Goal: Transaction & Acquisition: Download file/media

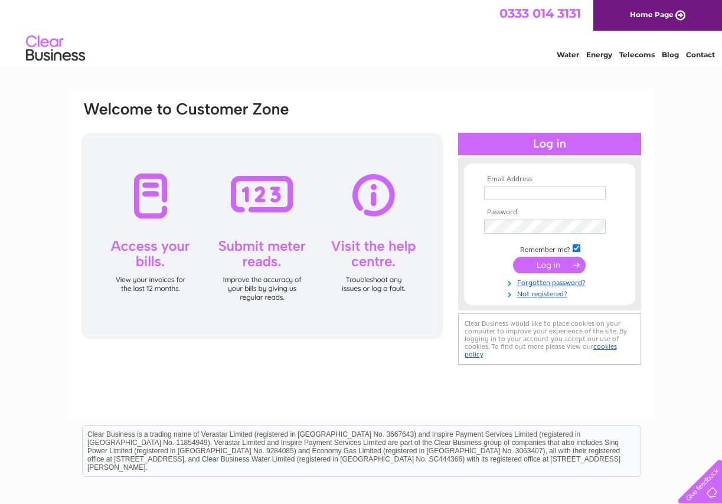
type input "[EMAIL_ADDRESS][DOMAIN_NAME]"
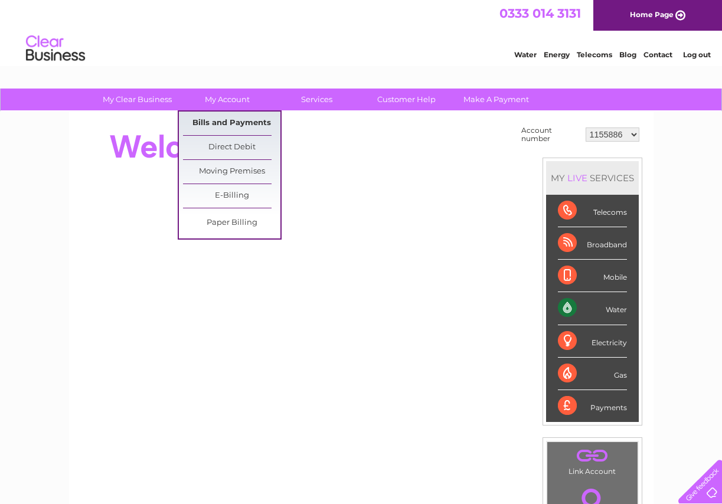
click at [237, 122] on link "Bills and Payments" at bounding box center [231, 124] width 97 height 24
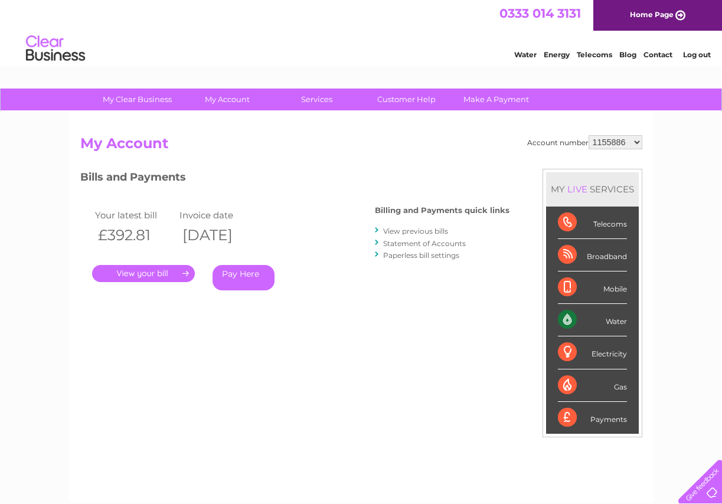
click at [147, 275] on link "." at bounding box center [143, 273] width 103 height 17
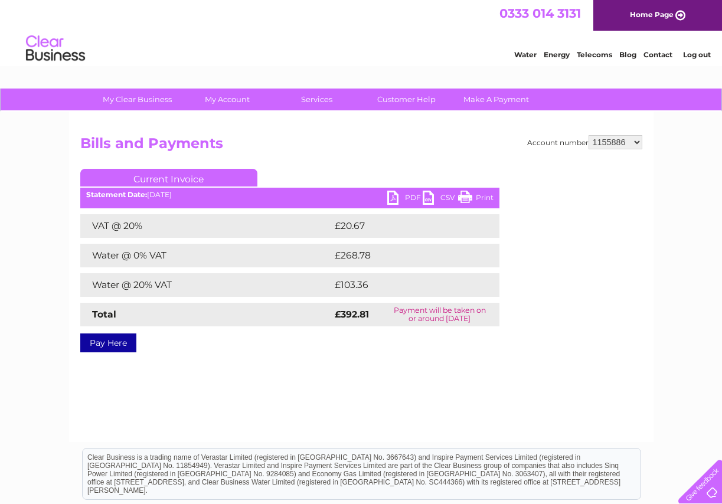
click at [391, 195] on link "PDF" at bounding box center [404, 199] width 35 height 17
select select "30287208"
click option "30287208" at bounding box center [0, 0] width 0 height 0
click at [394, 197] on link "PDF" at bounding box center [404, 199] width 35 height 17
